Goal: Find specific page/section: Find specific page/section

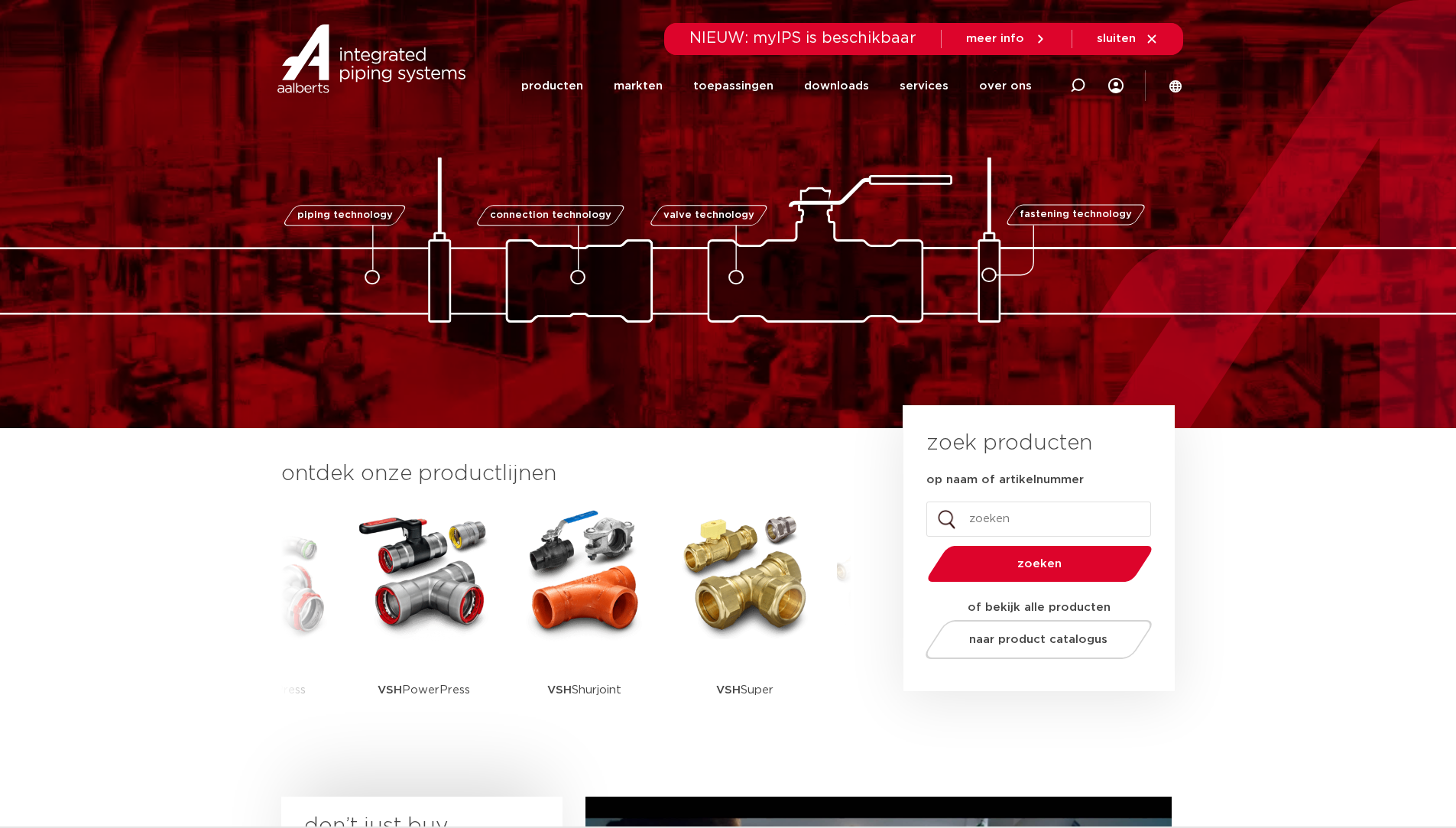
scroll to position [382, 0]
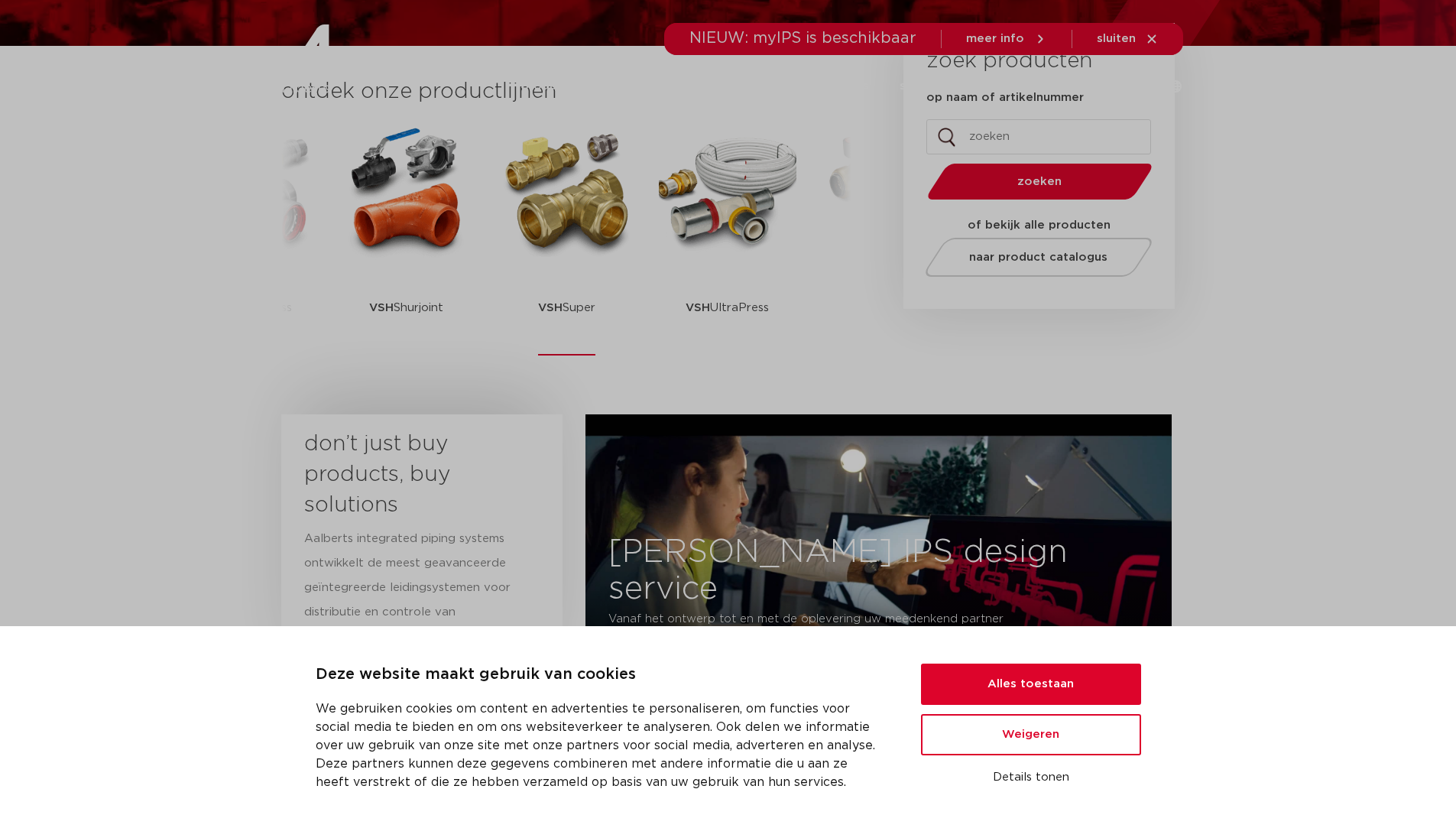
click at [610, 228] on img at bounding box center [566, 191] width 137 height 137
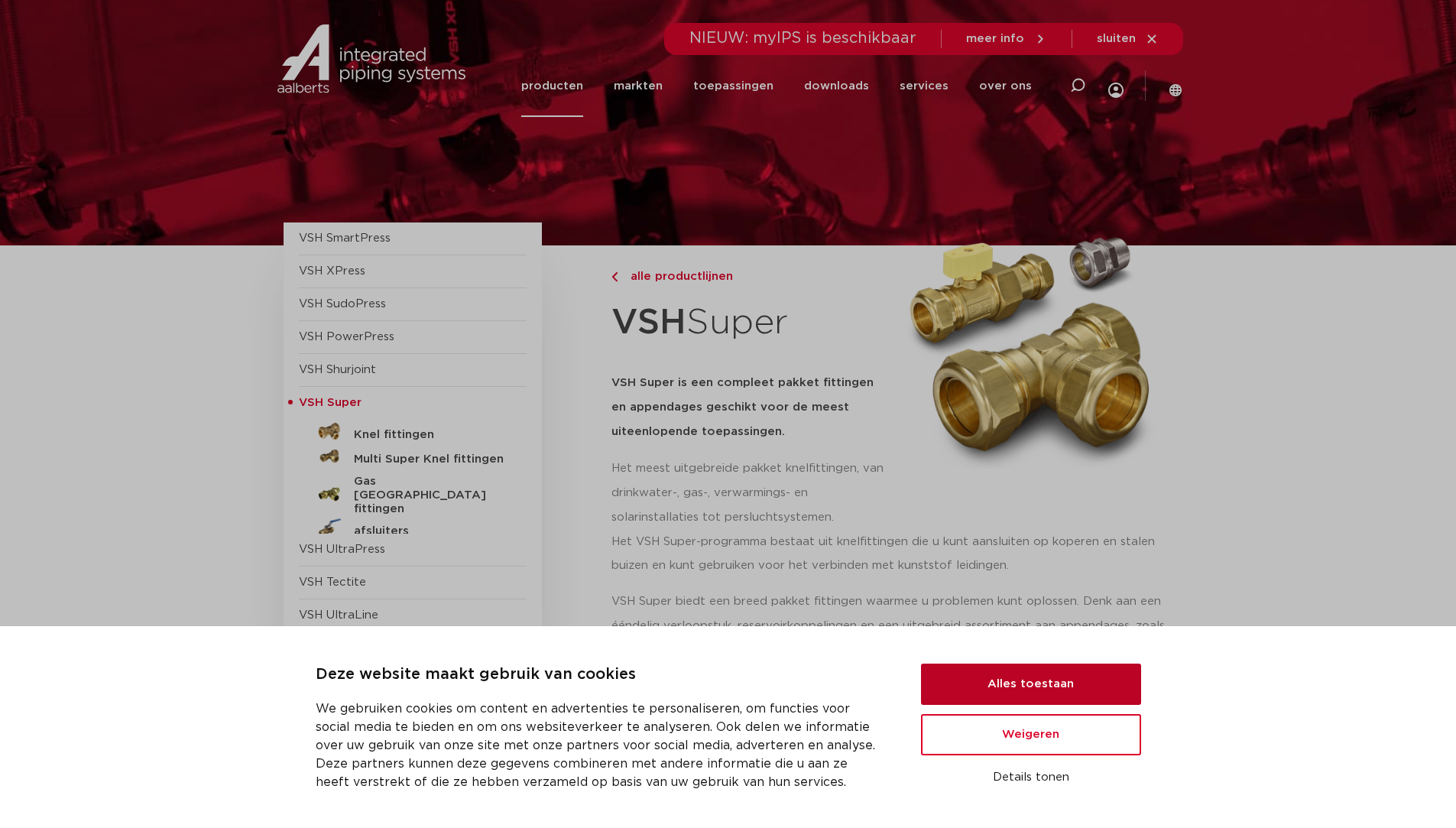
click at [1041, 678] on button "Alles toestaan" at bounding box center [1031, 684] width 220 height 41
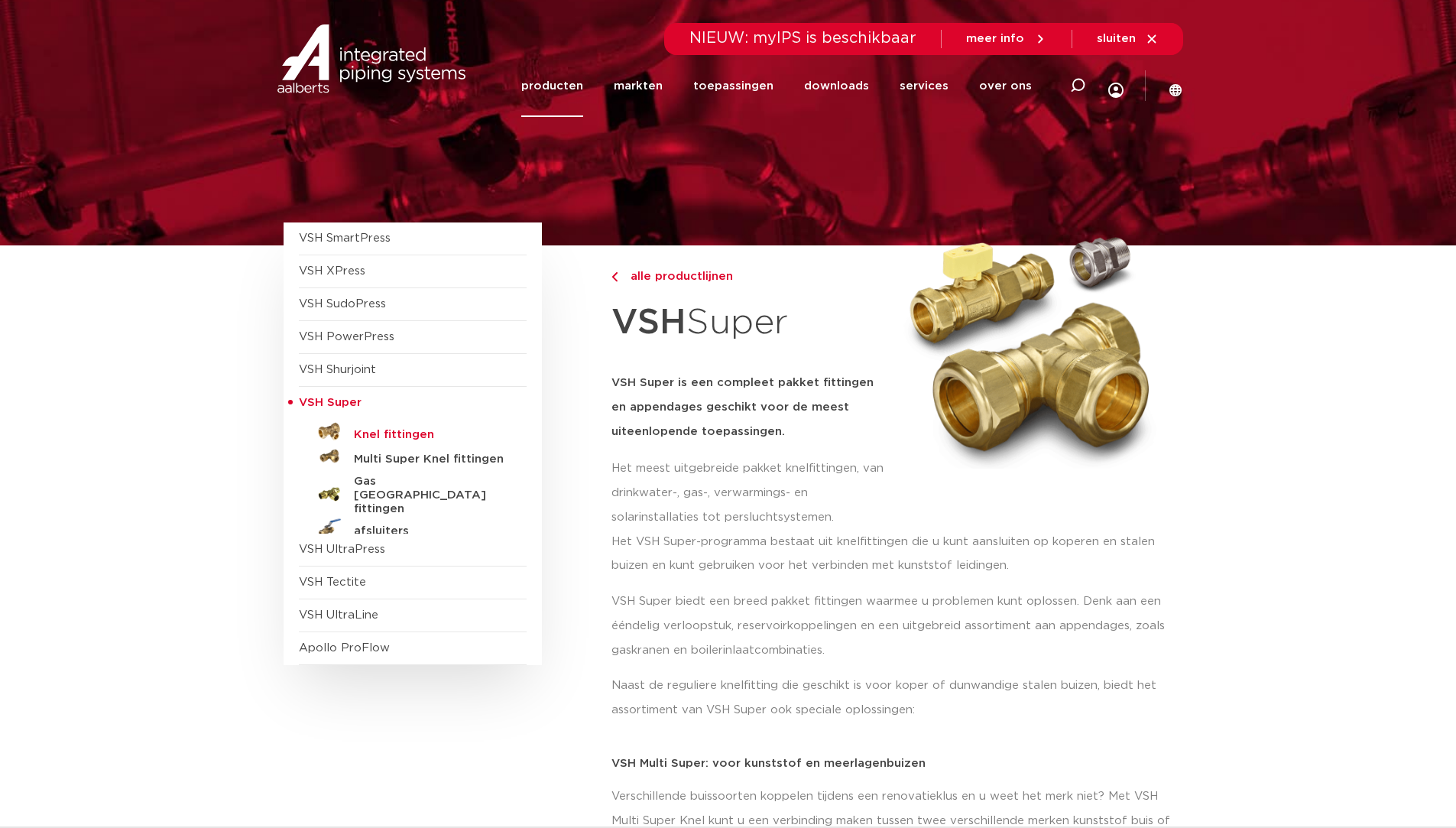
click at [391, 437] on h5 "Knel fittingen" at bounding box center [429, 434] width 151 height 14
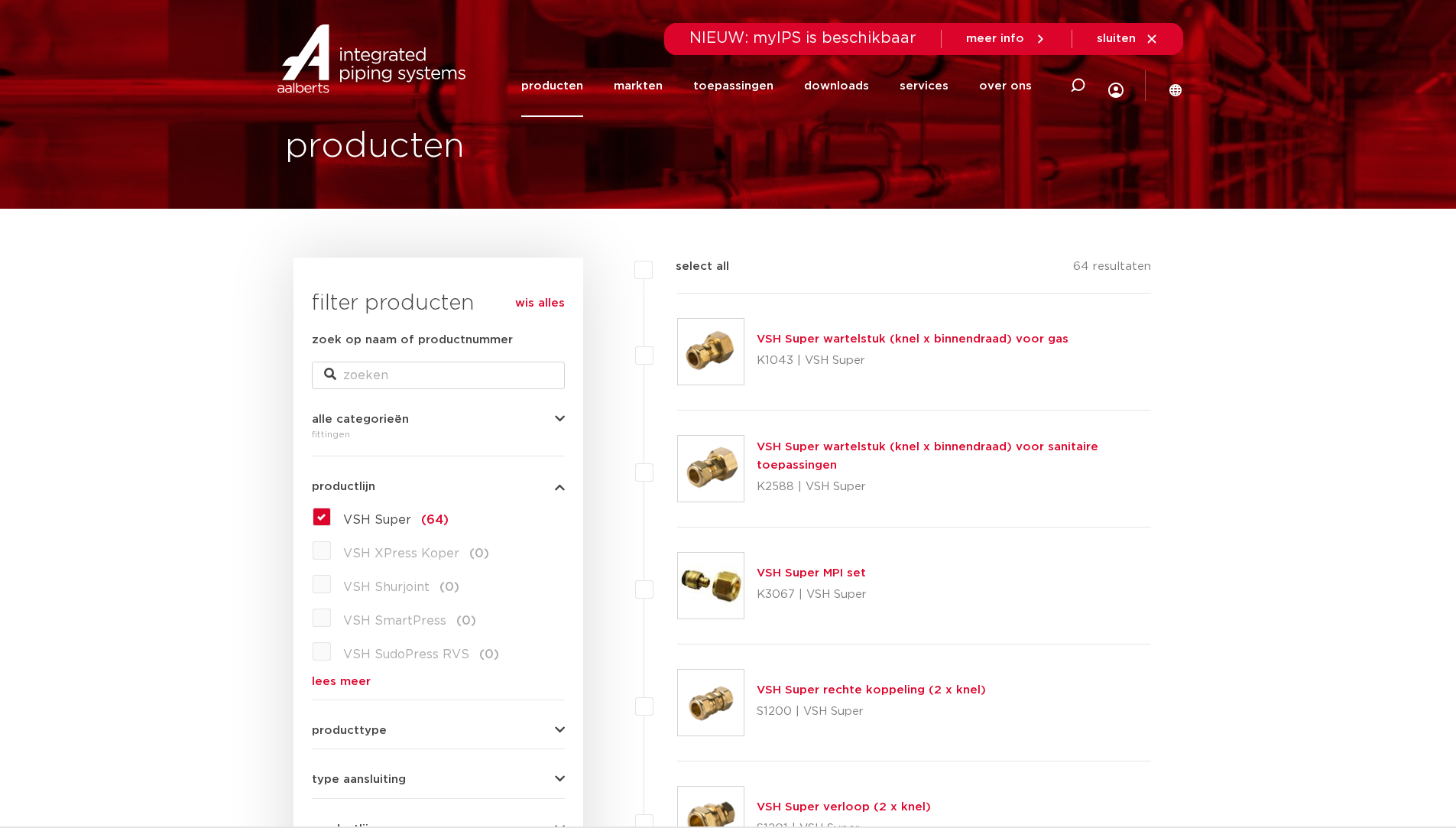
scroll to position [229, 0]
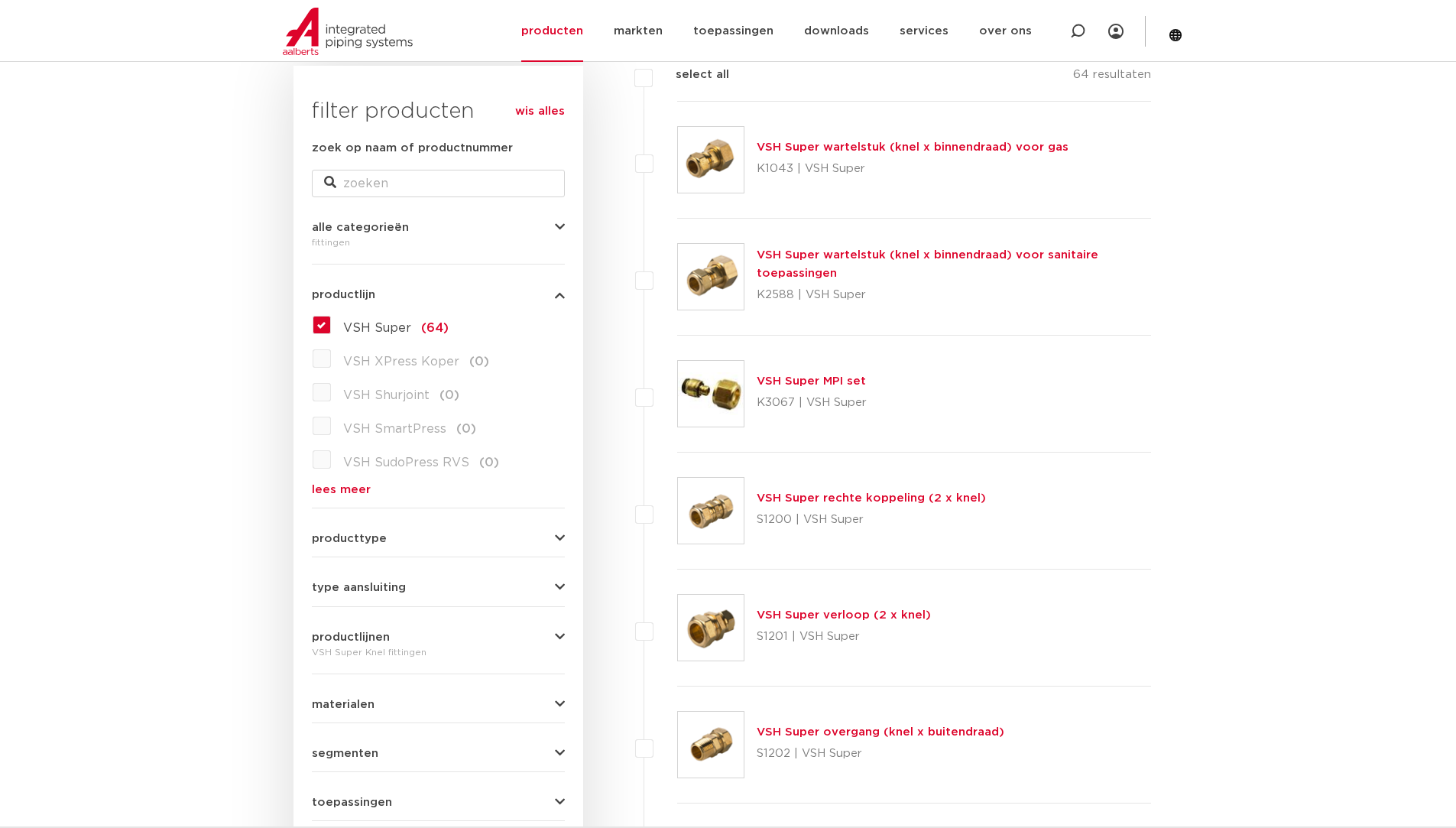
click at [344, 480] on div "VSH Super (64) VSH XPress Koper (0) VSH Shurjoint (0) VSH SmartPress (0) VSH Su…" at bounding box center [438, 404] width 253 height 183
click at [341, 484] on link "lees meer" at bounding box center [438, 489] width 253 height 12
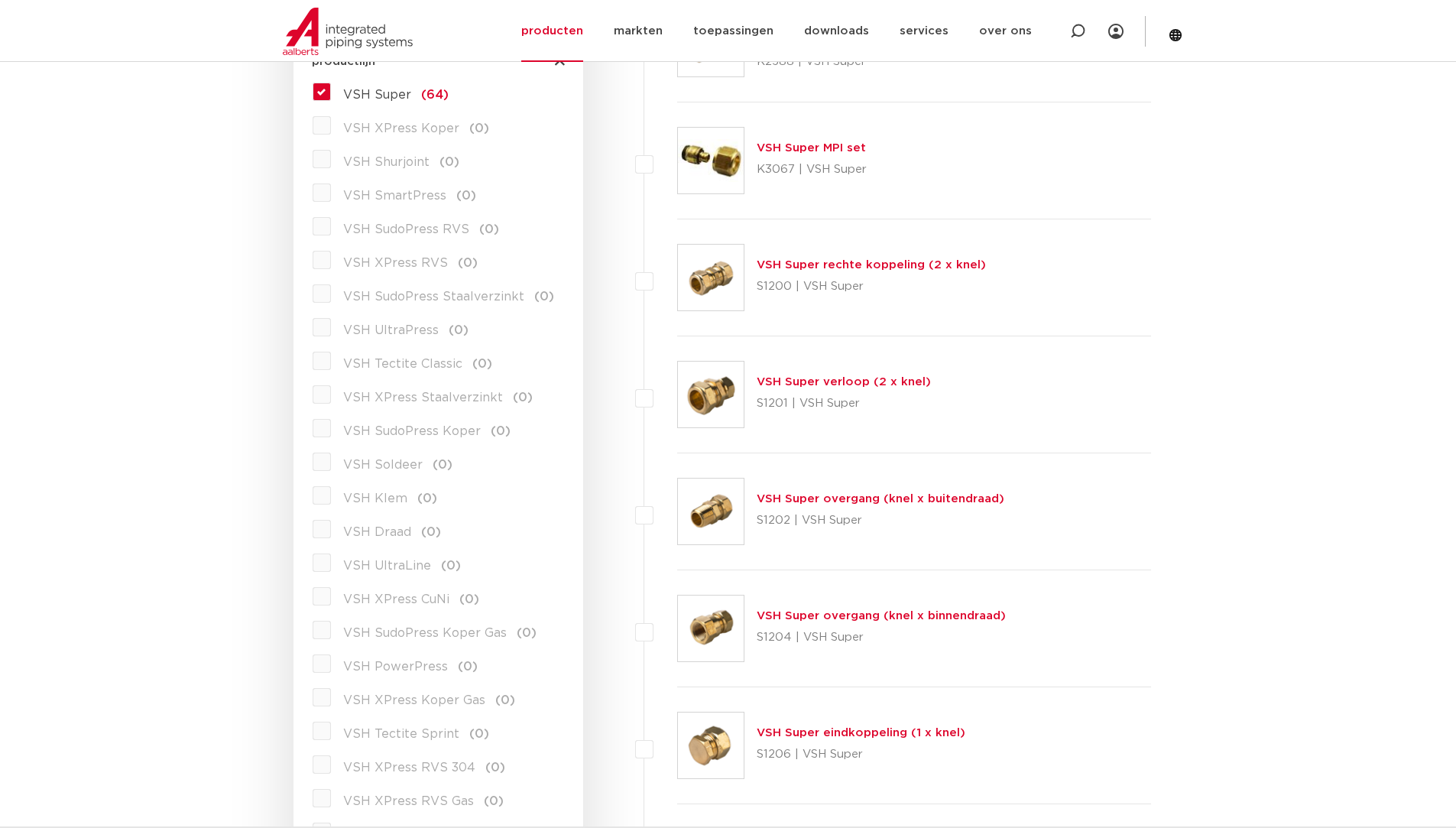
scroll to position [76, 0]
